Goal: Task Accomplishment & Management: Manage account settings

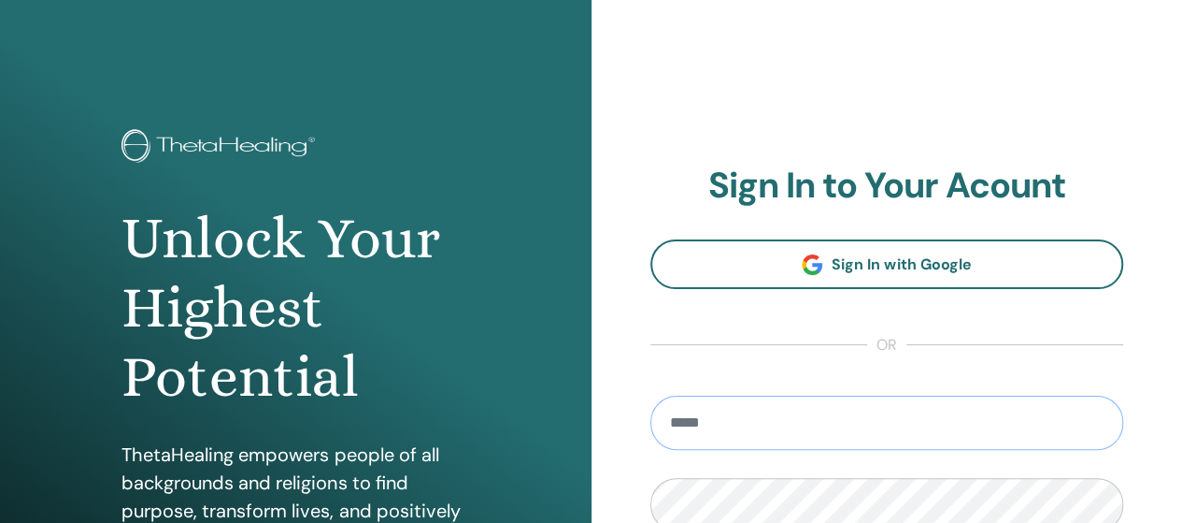
click at [1006, 437] on input "email" at bounding box center [888, 422] width 474 height 54
type input "**********"
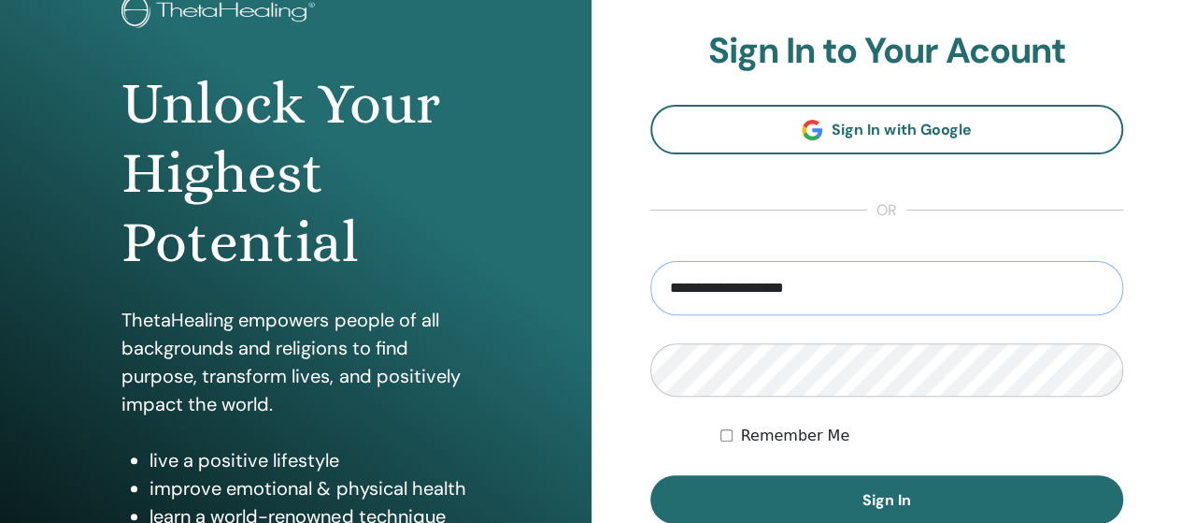
scroll to position [230, 0]
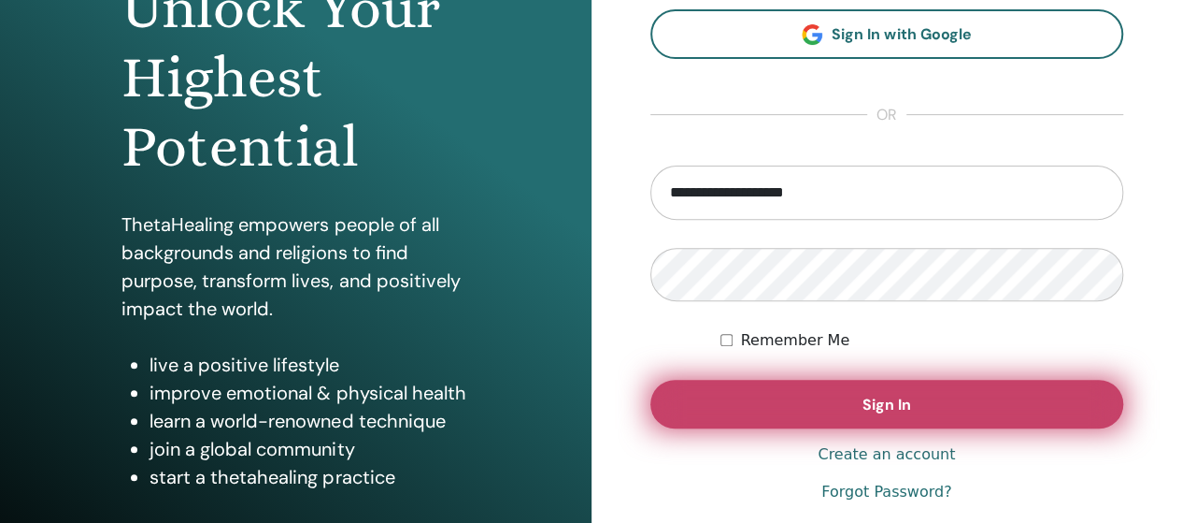
click at [873, 401] on span "Sign In" at bounding box center [887, 404] width 49 height 20
